Goal: Task Accomplishment & Management: Manage account settings

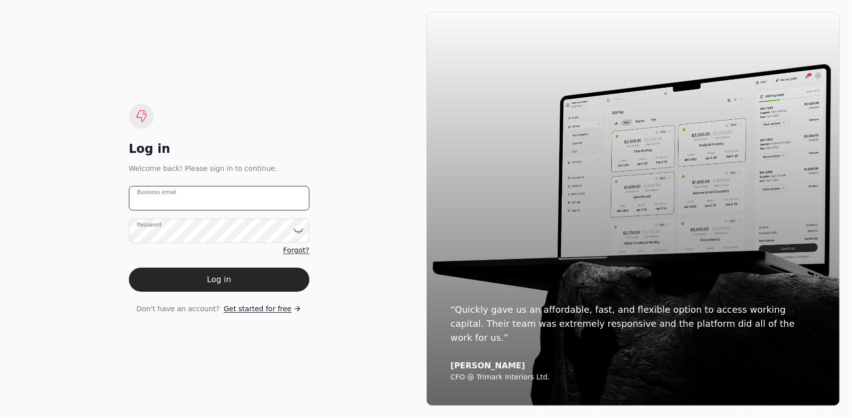
type email "[PERSON_NAME][EMAIL_ADDRESS][DOMAIN_NAME]"
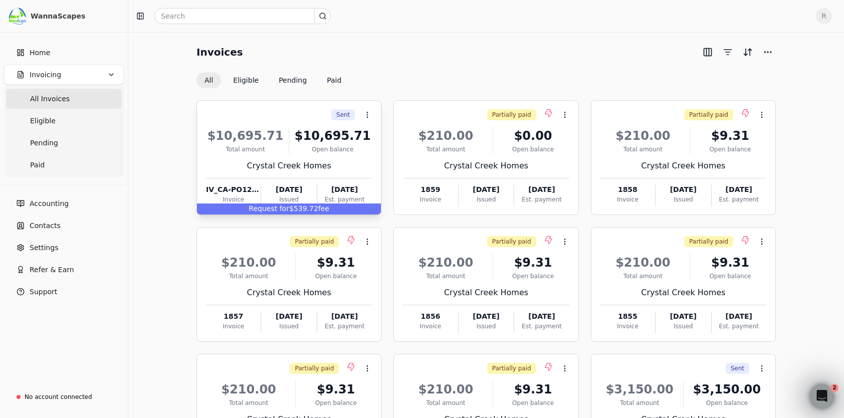
click at [280, 145] on div "Total amount" at bounding box center [245, 149] width 79 height 9
drag, startPoint x: 294, startPoint y: 172, endPoint x: 303, endPoint y: 100, distance: 73.3
click at [294, 172] on div "$10,695.71 Total amount $10,695.71 Open balance Crystal Creek Homes IV_CA-PO125…" at bounding box center [289, 164] width 166 height 86
click at [246, 79] on button "Eligible" at bounding box center [246, 80] width 42 height 16
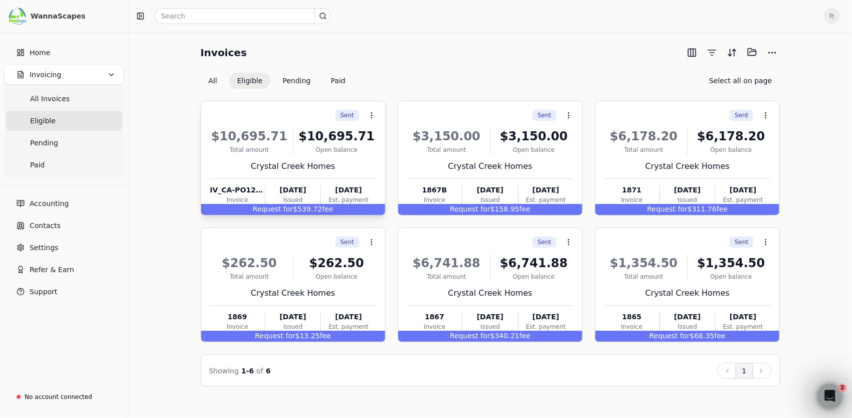
click at [275, 157] on div "$10,695.71 Total amount $10,695.71 Open balance Crystal Creek Homes IV_CA-PO125…" at bounding box center [293, 164] width 166 height 86
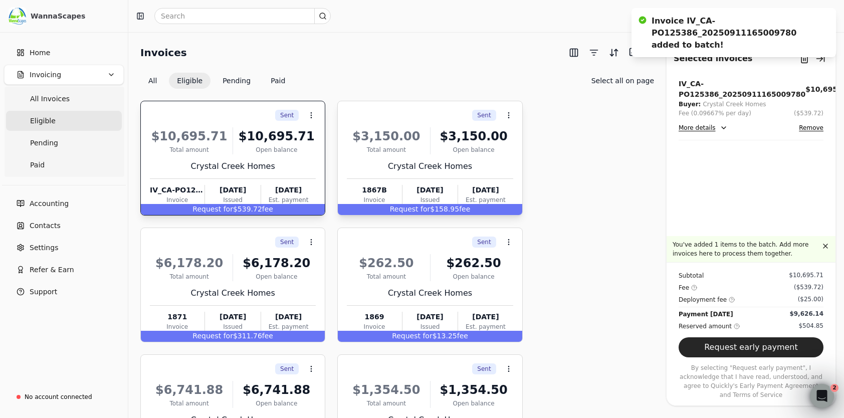
click at [391, 165] on div "Crystal Creek Homes" at bounding box center [430, 166] width 166 height 12
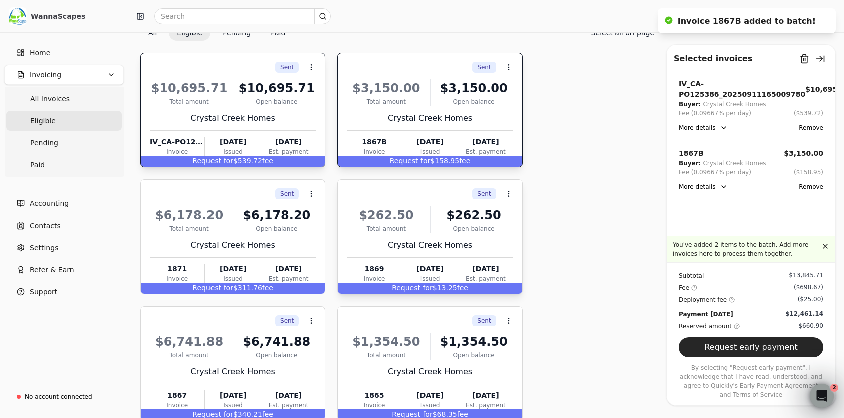
scroll to position [50, 0]
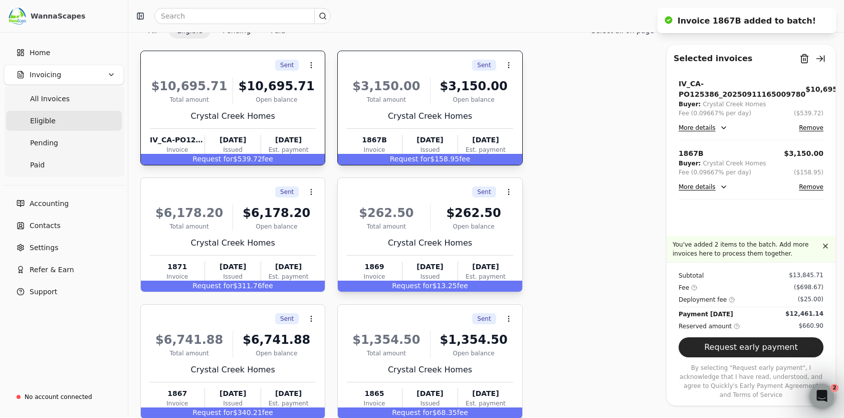
click at [392, 272] on div "Invoice" at bounding box center [374, 276] width 55 height 9
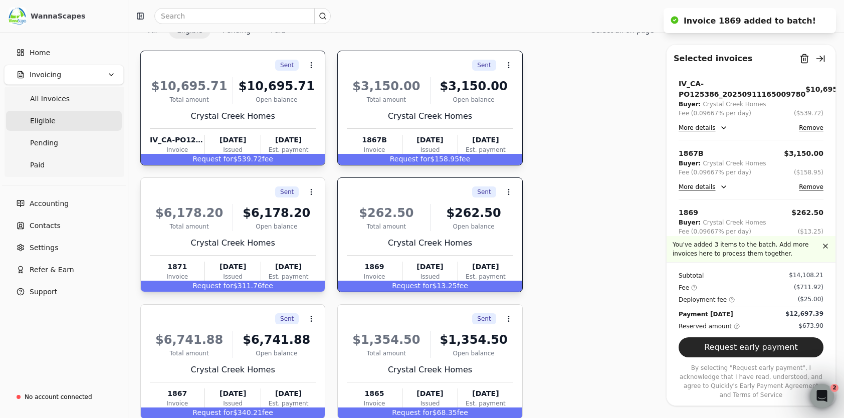
click at [246, 245] on div "Crystal Creek Homes" at bounding box center [233, 243] width 166 height 12
click at [194, 360] on div "$6,741.88 Total amount $6,741.88 Open balance Crystal Creek Homes 1867 Invoice …" at bounding box center [233, 368] width 166 height 86
click at [387, 359] on div "$1,354.50 Total amount $1,354.50 Open balance Crystal Creek Homes 1865 Invoice …" at bounding box center [430, 368] width 166 height 86
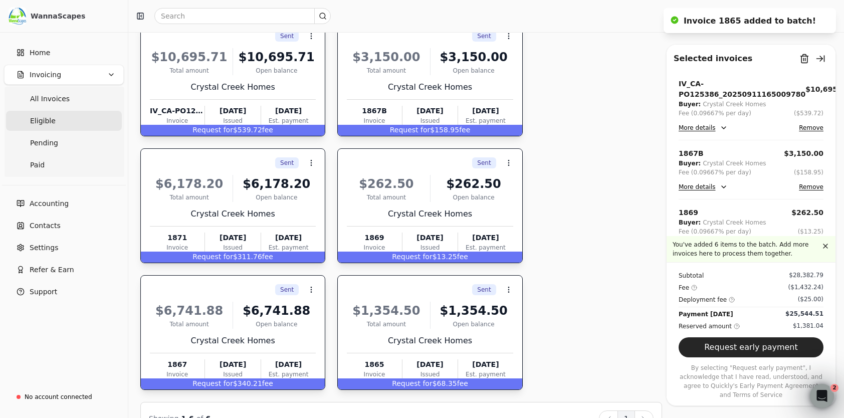
scroll to position [105, 0]
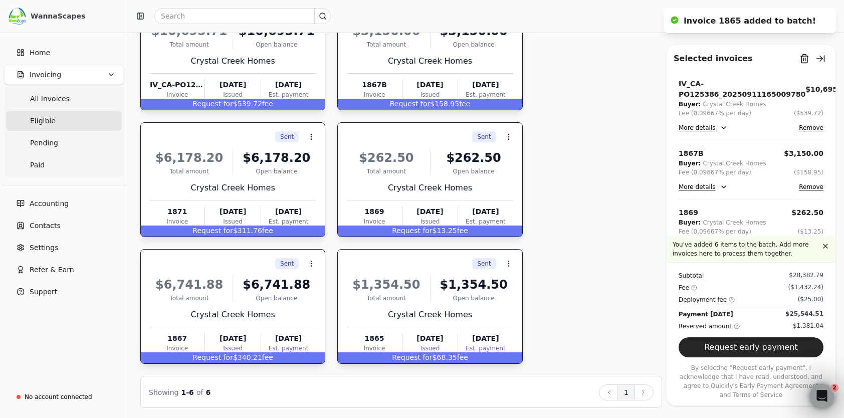
drag, startPoint x: 765, startPoint y: 357, endPoint x: 755, endPoint y: 346, distance: 14.9
click at [765, 357] on button "Request early payment" at bounding box center [751, 347] width 145 height 20
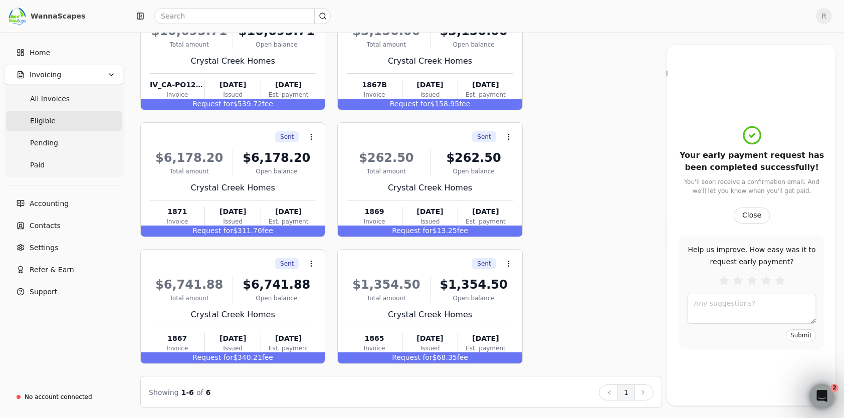
scroll to position [0, 0]
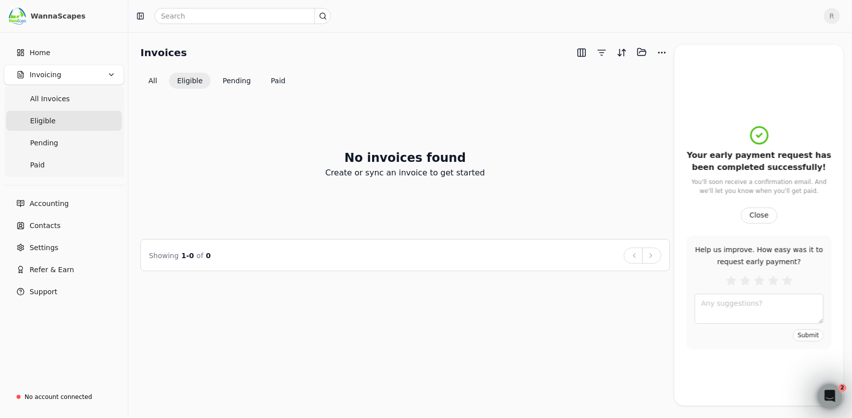
drag, startPoint x: 759, startPoint y: 214, endPoint x: 754, endPoint y: 215, distance: 5.2
click at [759, 214] on button "Close" at bounding box center [758, 216] width 36 height 16
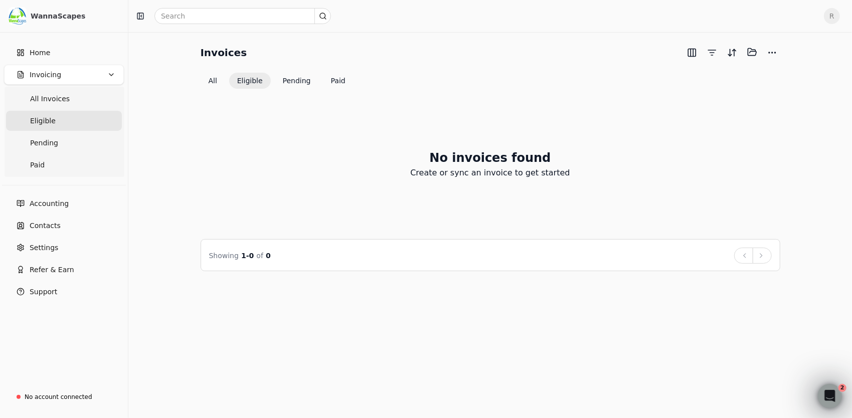
click at [239, 199] on div "No invoices found Create or sync an invoice to get started" at bounding box center [491, 164] width 580 height 126
click at [214, 79] on button "All" at bounding box center [213, 81] width 25 height 16
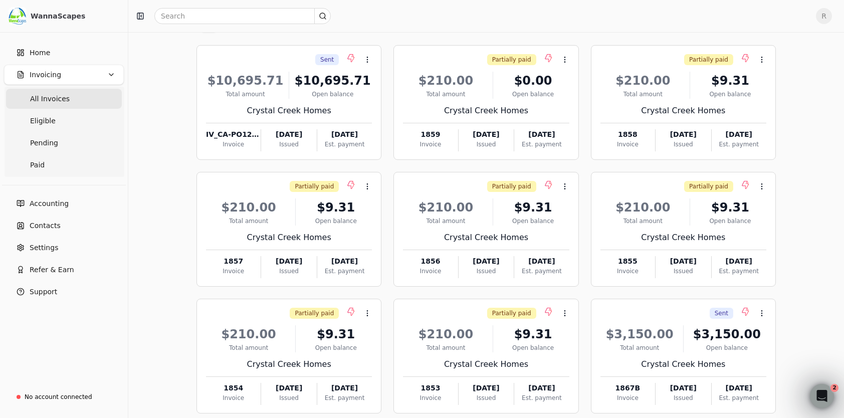
scroll to position [105, 0]
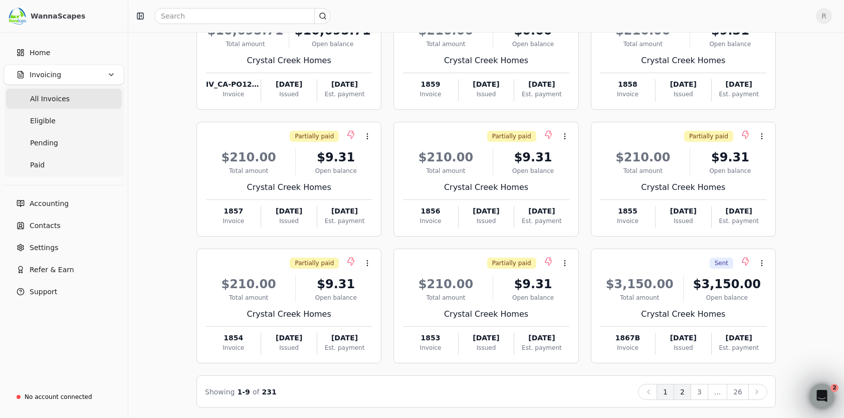
click at [687, 389] on button "2" at bounding box center [683, 392] width 18 height 16
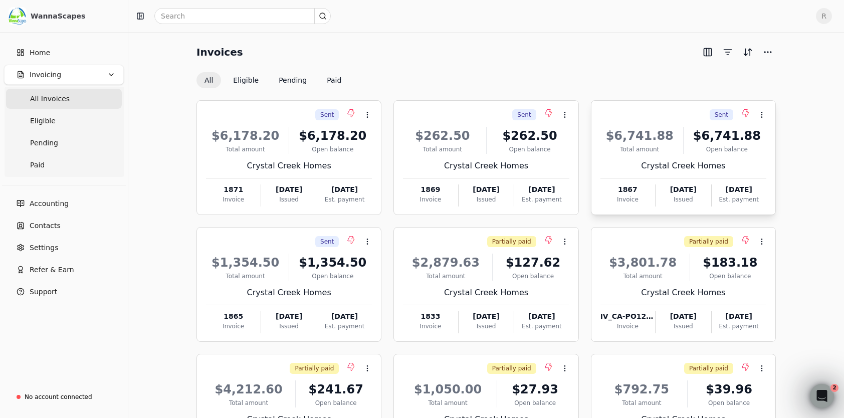
scroll to position [100, 0]
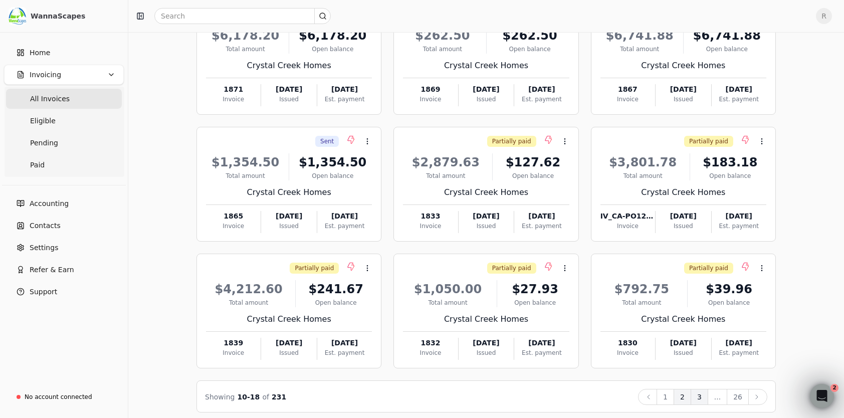
click at [704, 396] on button "3" at bounding box center [700, 397] width 18 height 16
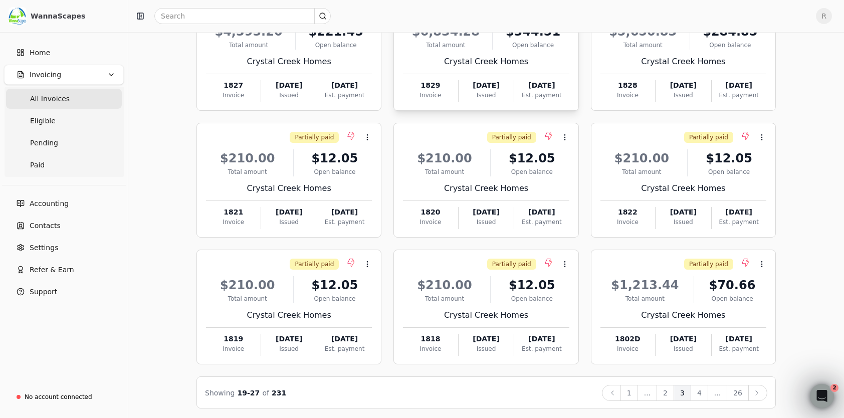
scroll to position [105, 0]
click at [704, 389] on button "4" at bounding box center [700, 392] width 18 height 16
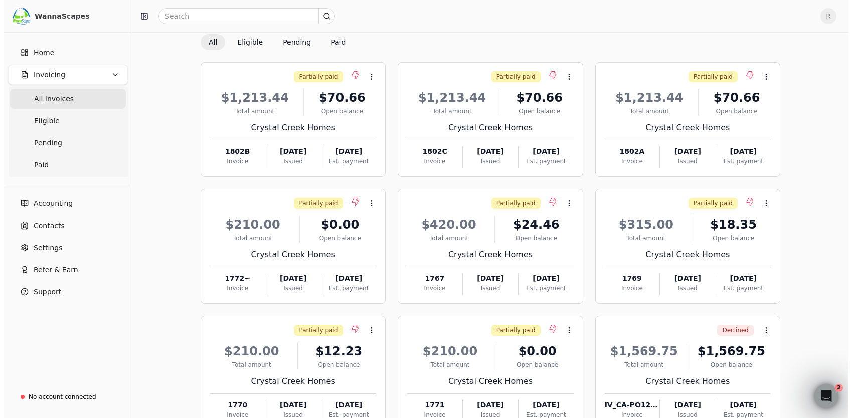
scroll to position [0, 0]
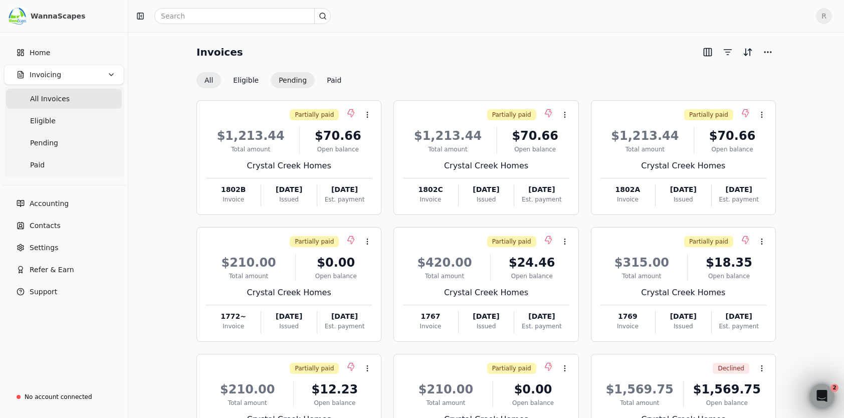
click at [285, 76] on button "Pending" at bounding box center [293, 80] width 44 height 16
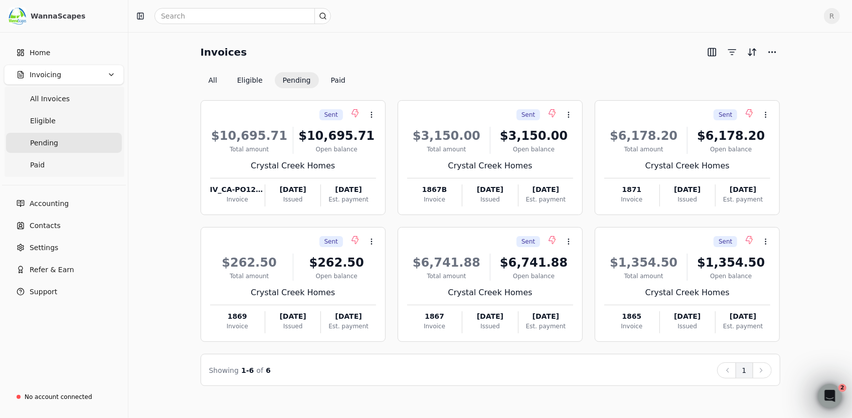
click at [177, 107] on div "Invoices All Eligible Pending Paid Sent Context Menu Button $10,695.71 Total am…" at bounding box center [489, 215] width 699 height 342
click at [834, 395] on icon "Open Intercom Messenger" at bounding box center [828, 395] width 17 height 17
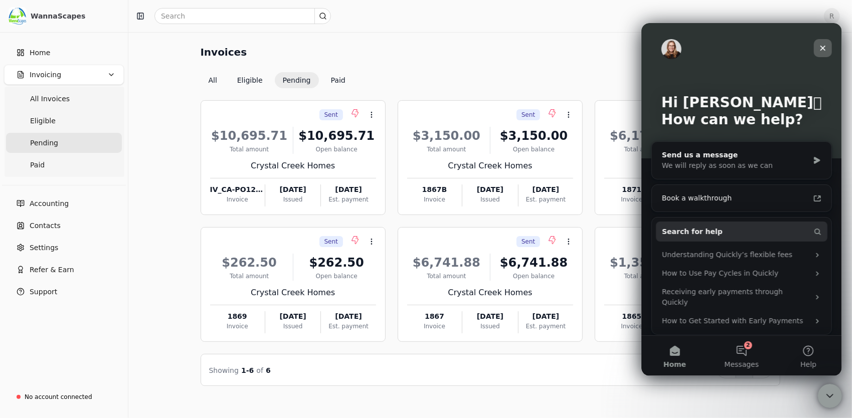
click at [826, 41] on div "Close" at bounding box center [822, 48] width 18 height 18
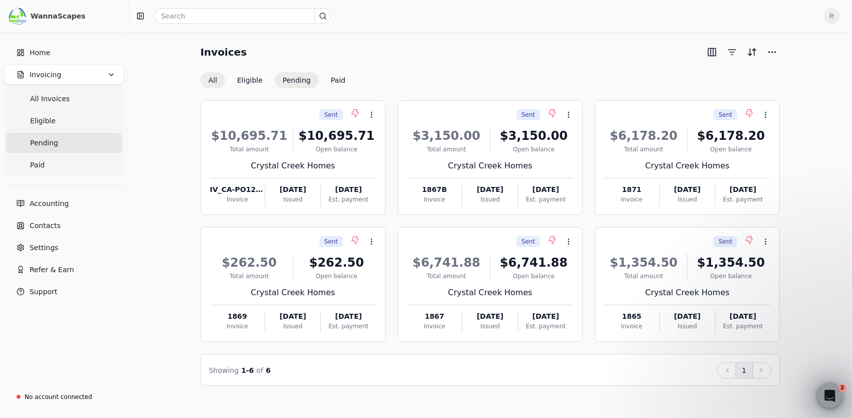
click at [214, 78] on button "All" at bounding box center [213, 80] width 25 height 16
